Goal: Communication & Community: Answer question/provide support

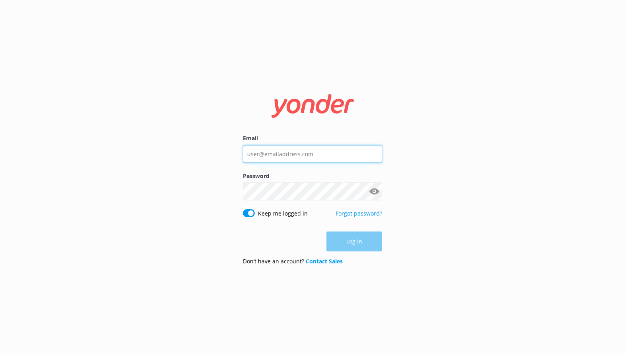
type input "letsgo@sbadventureco.com"
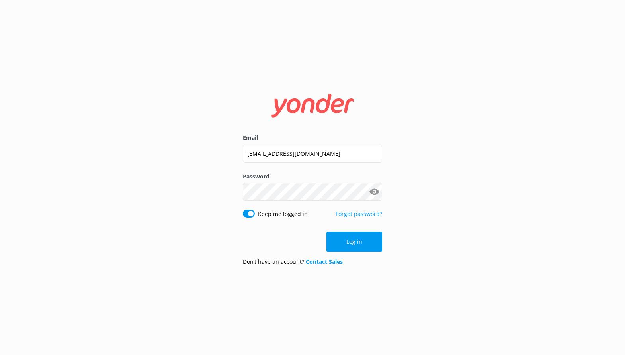
click at [352, 243] on div "Log in" at bounding box center [312, 242] width 139 height 20
click at [352, 243] on button "Log in" at bounding box center [355, 242] width 56 height 20
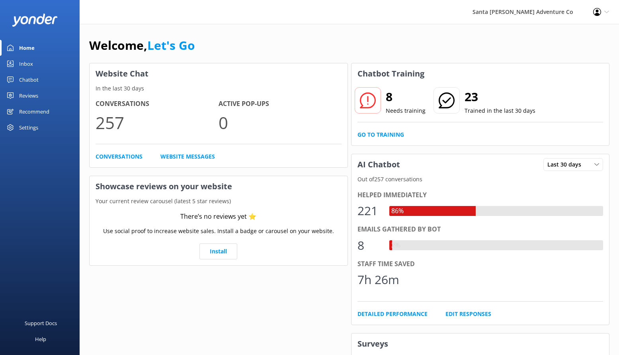
click at [31, 64] on div "Inbox" at bounding box center [26, 64] width 14 height 16
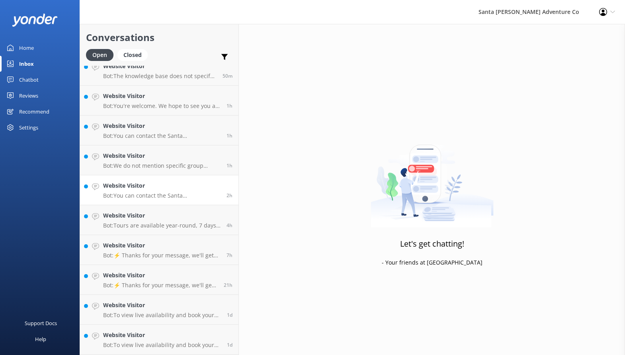
scroll to position [80, 0]
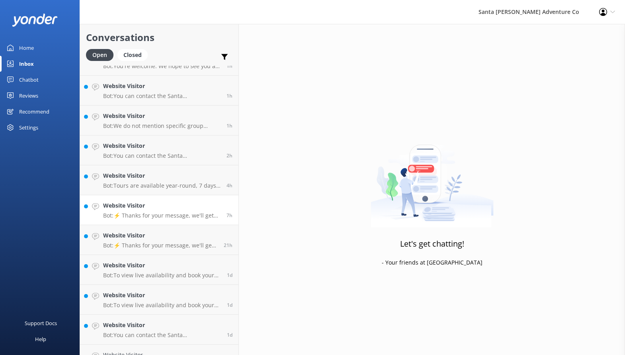
click at [183, 217] on p "Bot: ⚡ Thanks for your message, we'll get back to you as soon as we can. You're…" at bounding box center [161, 215] width 117 height 7
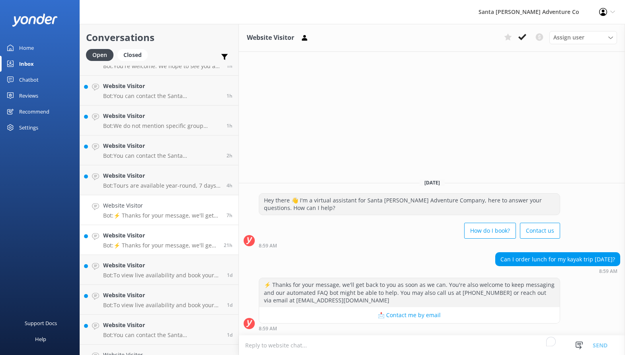
click at [147, 247] on p "Bot: ⚡ Thanks for your message, we'll get back to you as soon as we can. You're…" at bounding box center [160, 245] width 115 height 7
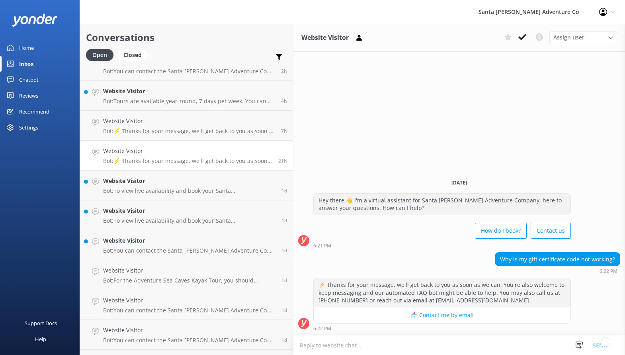
scroll to position [141, 0]
